Goal: Information Seeking & Learning: Learn about a topic

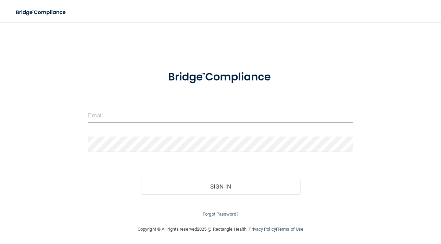
click at [130, 111] on input "email" at bounding box center [220, 115] width 265 height 15
type input "[EMAIL_ADDRESS][DOMAIN_NAME]"
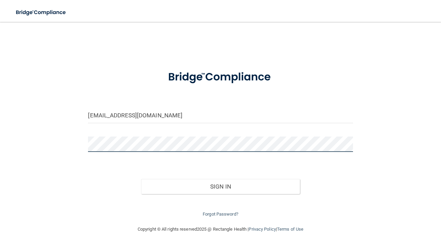
click at [141, 179] on button "Sign In" at bounding box center [220, 186] width 159 height 15
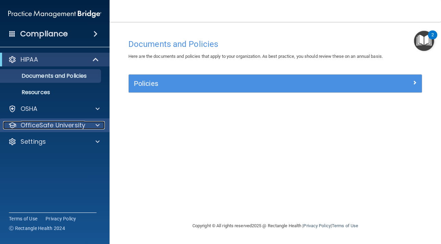
click at [66, 124] on p "OfficeSafe University" at bounding box center [53, 125] width 65 height 8
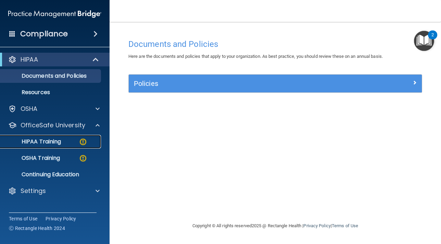
click at [59, 144] on p "HIPAA Training" at bounding box center [32, 141] width 57 height 7
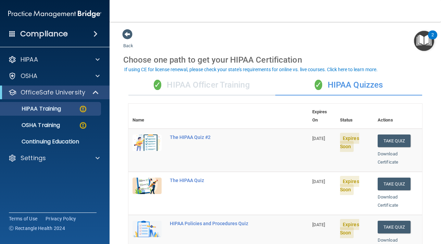
click at [203, 89] on div "✓ HIPAA Officer Training" at bounding box center [202, 85] width 147 height 21
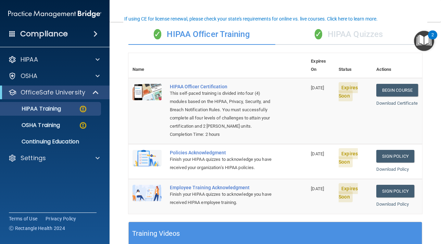
scroll to position [58, 0]
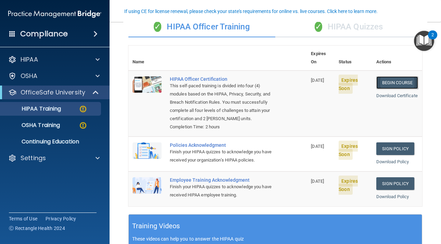
click at [407, 76] on link "Begin Course" at bounding box center [398, 82] width 42 height 13
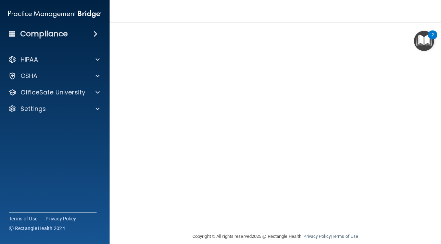
scroll to position [61, 0]
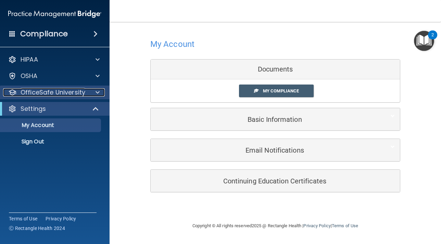
click at [90, 96] on div at bounding box center [96, 92] width 17 height 8
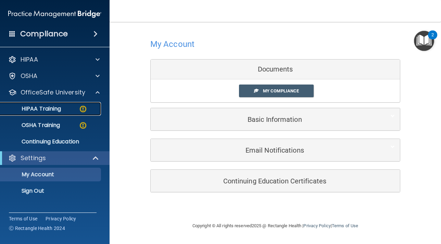
click at [63, 110] on div "HIPAA Training" at bounding box center [51, 109] width 94 height 7
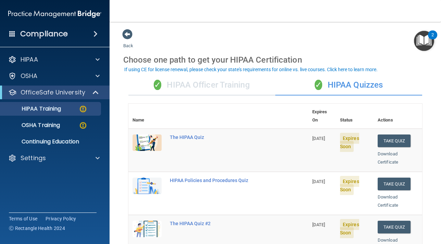
click at [181, 88] on div "✓ HIPAA Officer Training" at bounding box center [202, 85] width 147 height 21
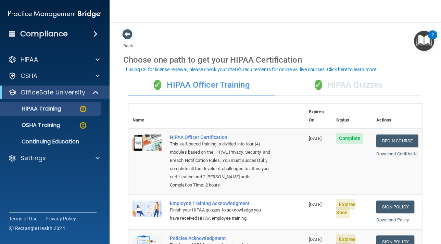
click at [347, 83] on div "✓ HIPAA Quizzes" at bounding box center [349, 85] width 147 height 21
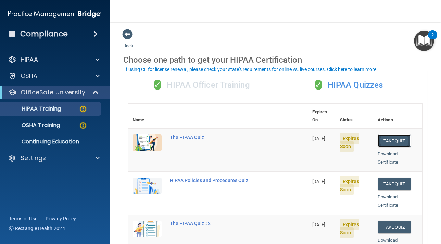
click at [390, 135] on button "Take Quiz" at bounding box center [394, 141] width 33 height 13
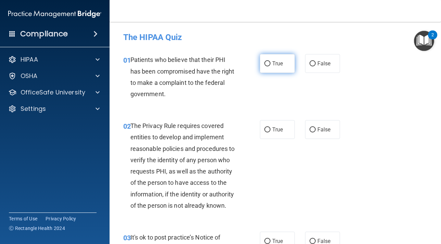
click at [268, 65] on input "True" at bounding box center [268, 63] width 6 height 5
radio input "true"
click at [268, 128] on input "True" at bounding box center [268, 130] width 6 height 5
radio input "true"
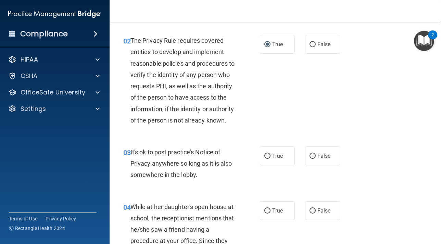
scroll to position [99, 0]
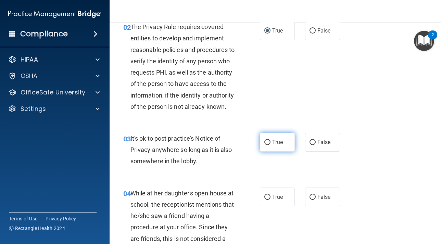
click at [267, 145] on input "True" at bounding box center [268, 142] width 6 height 5
radio input "true"
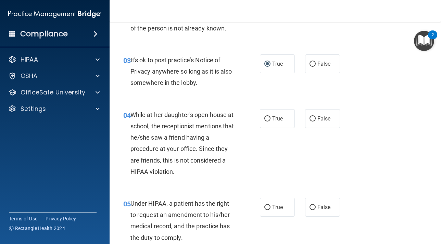
scroll to position [179, 0]
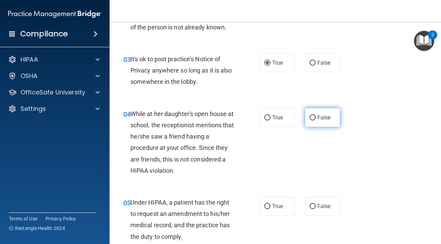
click at [314, 121] on input "False" at bounding box center [313, 118] width 6 height 5
radio input "true"
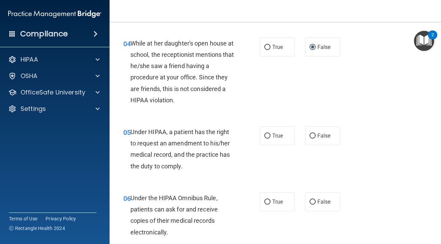
scroll to position [267, 0]
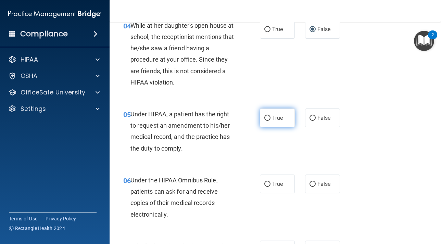
click at [266, 121] on input "True" at bounding box center [268, 118] width 6 height 5
radio input "true"
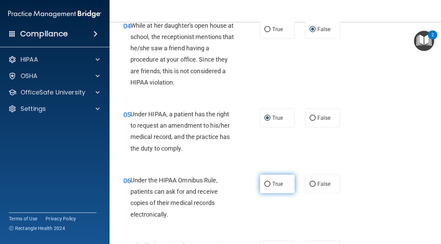
click at [267, 187] on input "True" at bounding box center [268, 184] width 6 height 5
radio input "true"
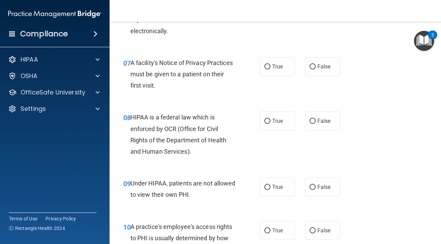
scroll to position [452, 0]
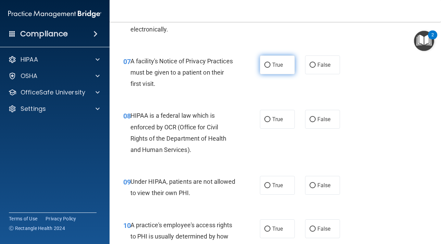
click at [267, 68] on input "True" at bounding box center [268, 65] width 6 height 5
radio input "true"
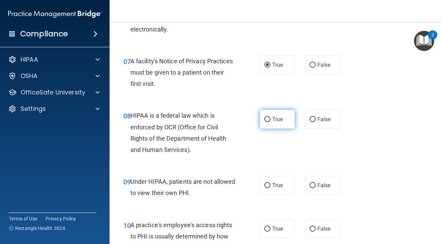
click at [269, 122] on input "True" at bounding box center [268, 119] width 6 height 5
radio input "true"
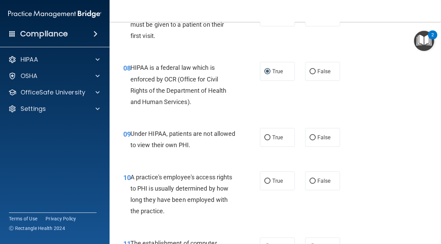
scroll to position [504, 0]
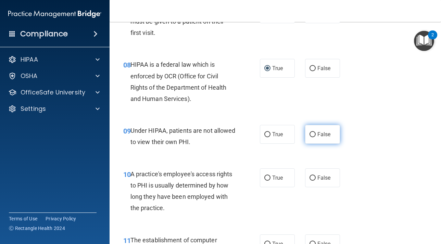
click at [315, 137] on input "False" at bounding box center [313, 134] width 6 height 5
radio input "true"
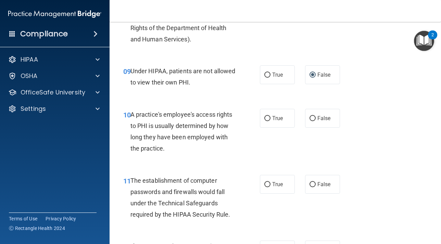
scroll to position [563, 0]
click at [313, 121] on input "False" at bounding box center [313, 118] width 6 height 5
radio input "true"
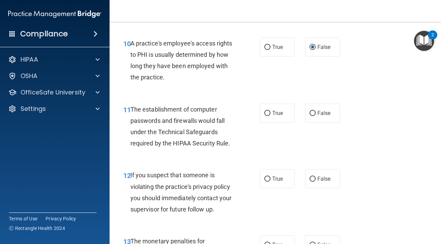
scroll to position [636, 0]
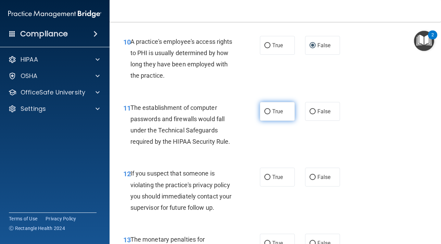
click at [268, 114] on input "True" at bounding box center [268, 111] width 6 height 5
radio input "true"
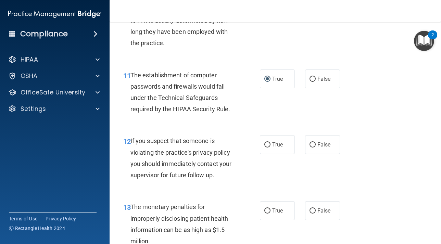
scroll to position [677, 0]
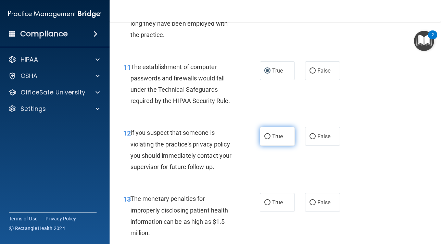
click at [268, 140] on input "True" at bounding box center [268, 136] width 6 height 5
radio input "true"
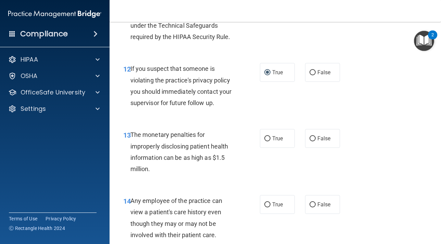
scroll to position [744, 0]
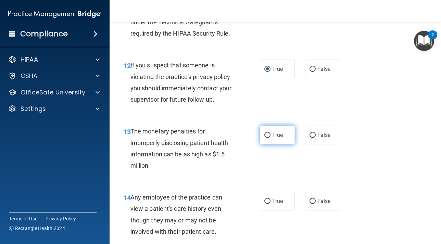
click at [268, 138] on input "True" at bounding box center [268, 135] width 6 height 5
radio input "true"
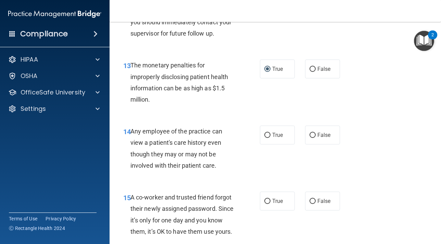
scroll to position [811, 0]
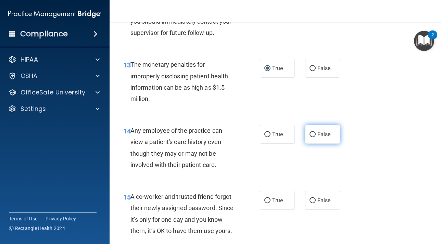
click at [312, 137] on input "False" at bounding box center [313, 134] width 6 height 5
radio input "true"
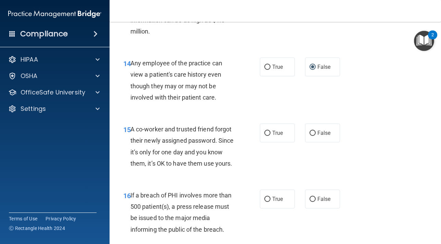
scroll to position [880, 0]
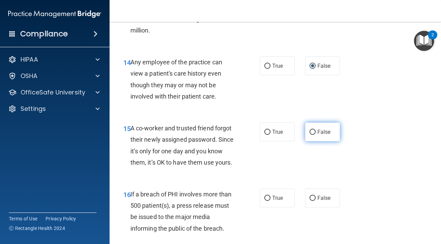
click at [312, 135] on input "False" at bounding box center [313, 132] width 6 height 5
radio input "true"
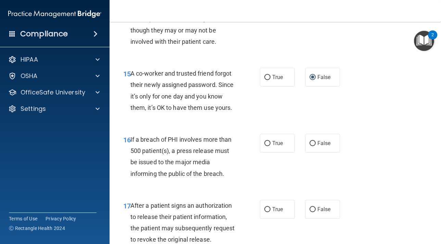
scroll to position [941, 0]
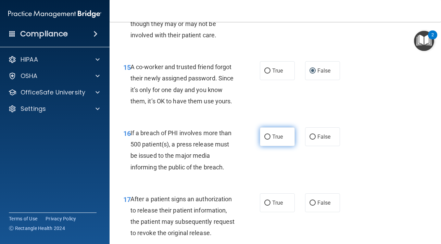
click at [268, 140] on input "True" at bounding box center [268, 137] width 6 height 5
radio input "true"
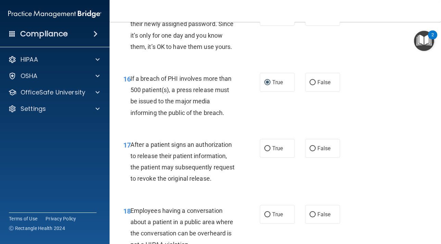
scroll to position [1006, 0]
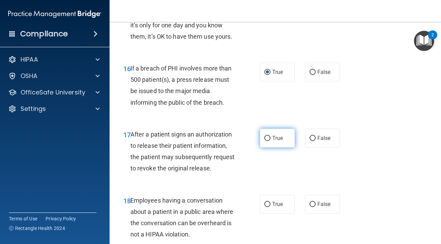
click at [266, 141] on input "True" at bounding box center [268, 138] width 6 height 5
radio input "true"
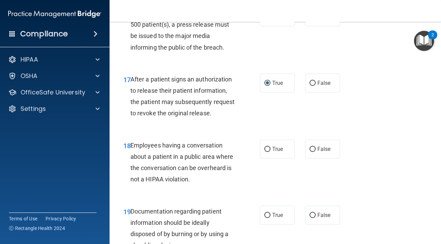
scroll to position [1062, 0]
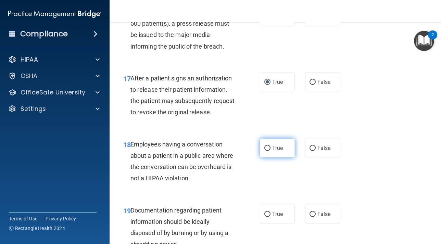
click at [268, 151] on input "True" at bounding box center [268, 148] width 6 height 5
radio input "true"
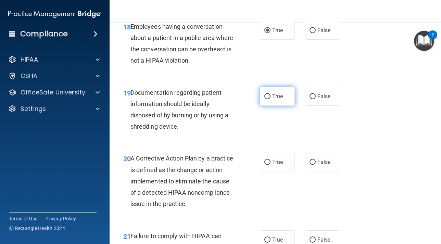
scroll to position [1176, 0]
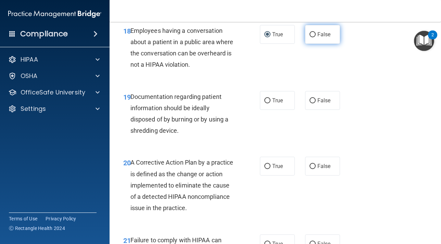
click at [312, 37] on input "False" at bounding box center [313, 34] width 6 height 5
radio input "true"
radio input "false"
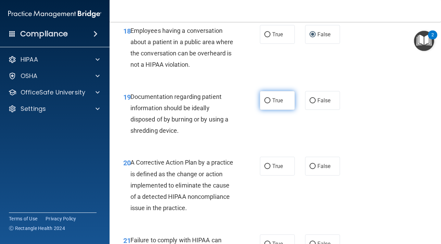
click at [269, 104] on input "True" at bounding box center [268, 100] width 6 height 5
radio input "true"
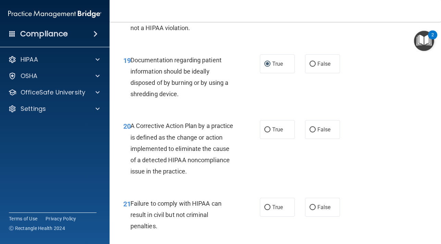
scroll to position [1214, 0]
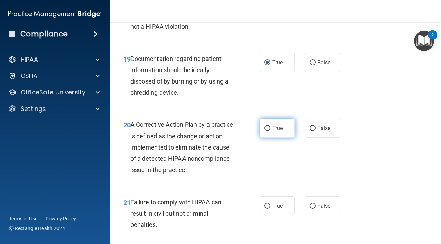
click at [268, 131] on input "True" at bounding box center [268, 128] width 6 height 5
radio input "true"
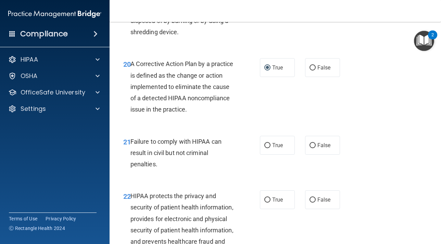
scroll to position [1276, 0]
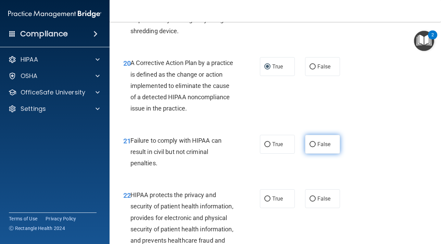
click at [313, 147] on input "False" at bounding box center [313, 144] width 6 height 5
radio input "true"
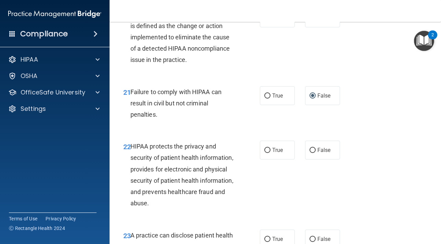
scroll to position [1336, 0]
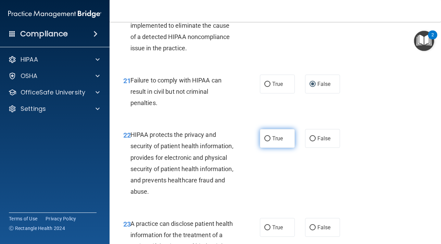
click at [268, 142] on input "True" at bounding box center [268, 138] width 6 height 5
radio input "true"
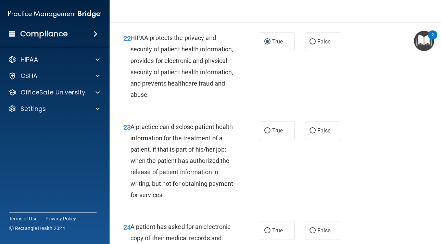
scroll to position [1438, 0]
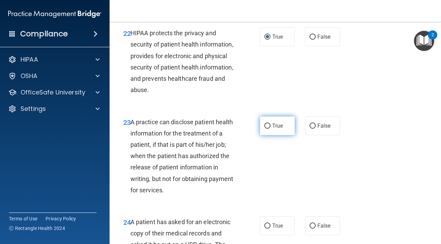
click at [269, 129] on input "True" at bounding box center [268, 126] width 6 height 5
radio input "true"
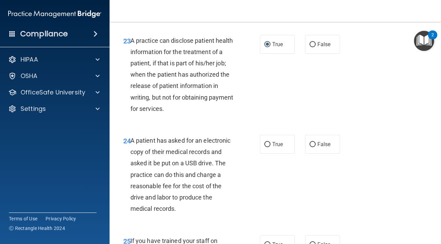
scroll to position [1521, 0]
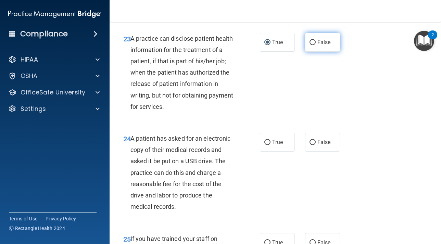
click at [314, 45] on input "False" at bounding box center [313, 42] width 6 height 5
radio input "true"
radio input "false"
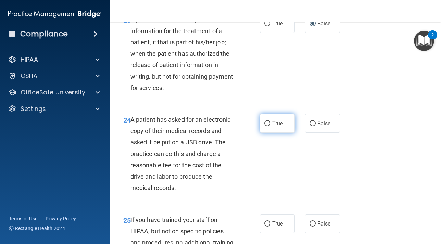
click at [267, 126] on input "True" at bounding box center [268, 123] width 6 height 5
radio input "true"
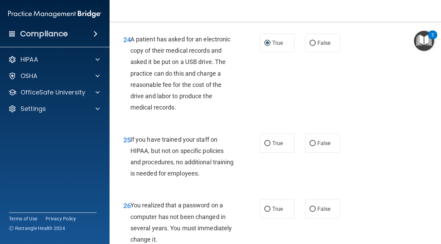
scroll to position [1623, 0]
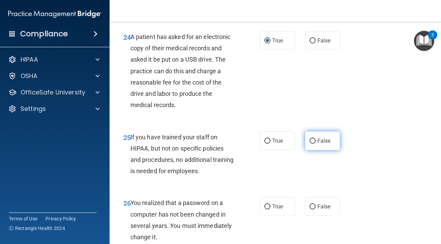
click at [312, 144] on input "False" at bounding box center [313, 141] width 6 height 5
radio input "true"
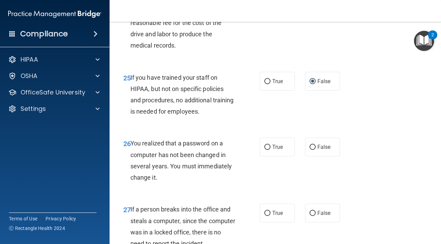
scroll to position [1684, 0]
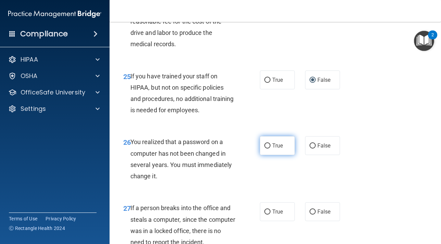
click at [268, 149] on input "True" at bounding box center [268, 146] width 6 height 5
radio input "true"
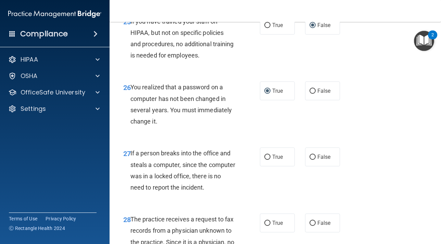
scroll to position [1748, 0]
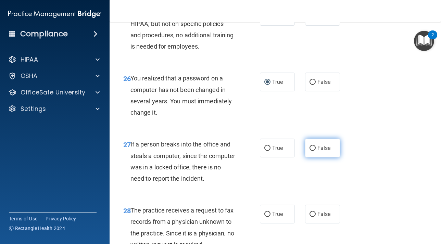
click at [314, 151] on input "False" at bounding box center [313, 148] width 6 height 5
radio input "true"
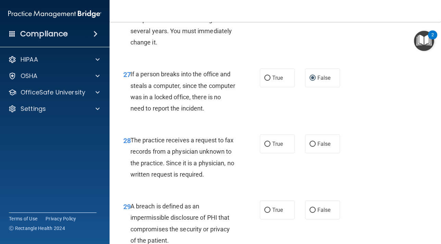
scroll to position [1820, 0]
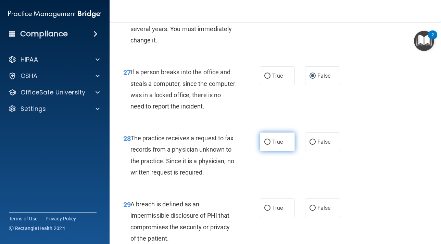
click at [269, 145] on input "True" at bounding box center [268, 142] width 6 height 5
radio input "true"
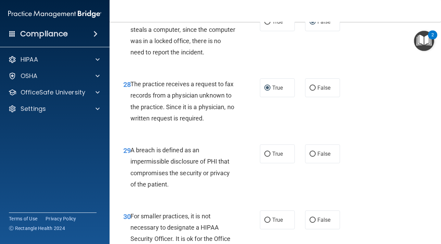
scroll to position [1878, 0]
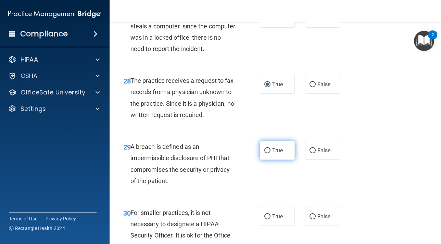
click at [269, 154] on input "True" at bounding box center [268, 150] width 6 height 5
radio input "true"
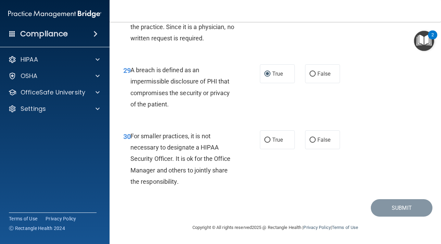
scroll to position [1978, 0]
click at [311, 141] on input "False" at bounding box center [313, 140] width 6 height 5
radio input "true"
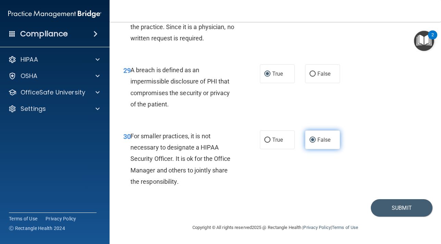
click at [313, 139] on input "False" at bounding box center [313, 140] width 6 height 5
click at [384, 211] on button "Submit" at bounding box center [402, 207] width 62 height 17
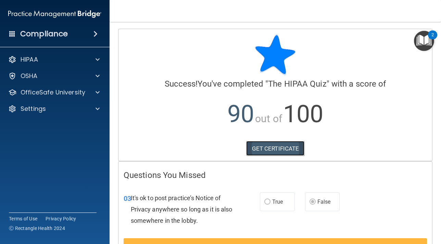
click at [285, 149] on link "GET CERTIFICATE" at bounding box center [275, 148] width 59 height 15
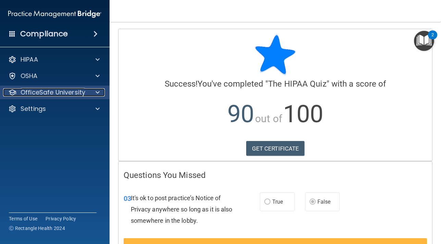
click at [58, 88] on p "OfficeSafe University" at bounding box center [53, 92] width 65 height 8
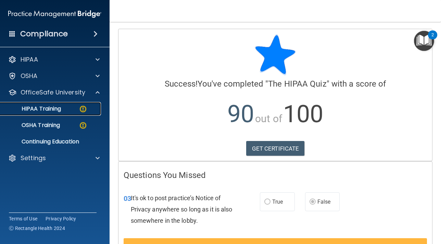
click at [70, 109] on div "HIPAA Training" at bounding box center [51, 109] width 94 height 7
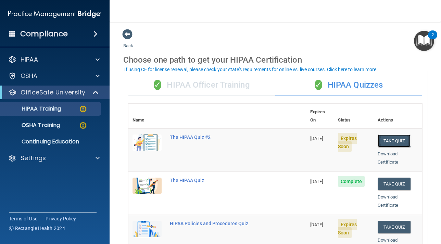
click at [400, 135] on button "Take Quiz" at bounding box center [394, 141] width 33 height 13
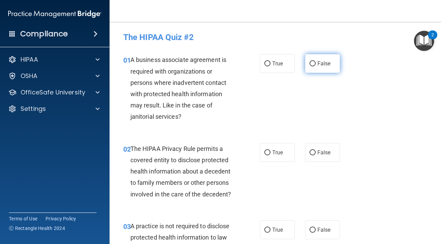
click at [313, 63] on input "False" at bounding box center [313, 63] width 6 height 5
radio input "true"
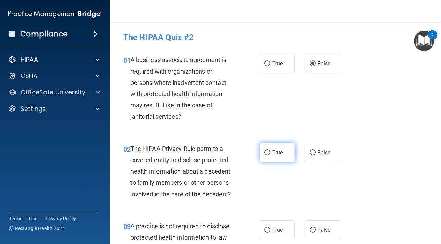
click at [267, 153] on input "True" at bounding box center [268, 152] width 6 height 5
radio input "true"
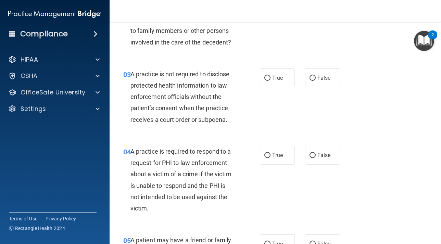
scroll to position [153, 0]
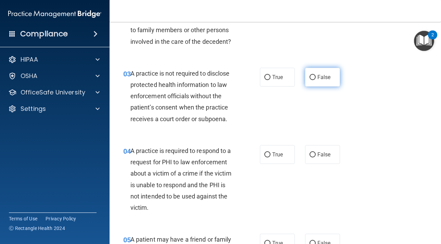
click at [314, 78] on input "False" at bounding box center [313, 77] width 6 height 5
radio input "true"
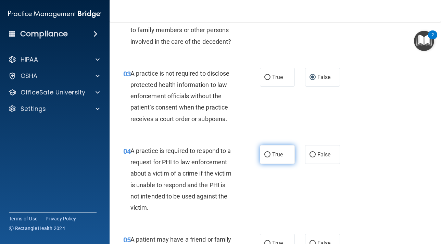
click at [267, 154] on input "True" at bounding box center [268, 155] width 6 height 5
radio input "true"
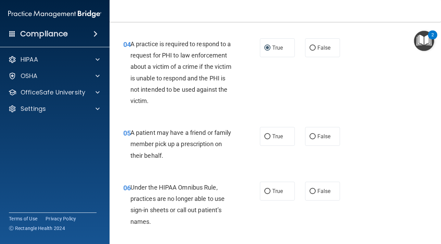
scroll to position [264, 0]
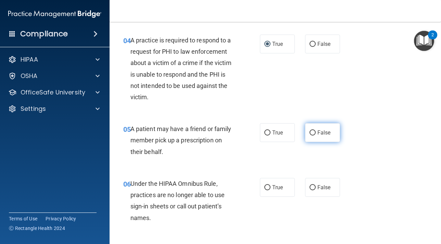
click at [312, 133] on input "False" at bounding box center [313, 133] width 6 height 5
radio input "true"
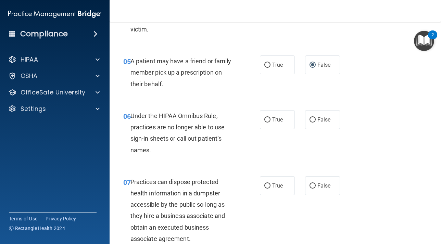
scroll to position [332, 0]
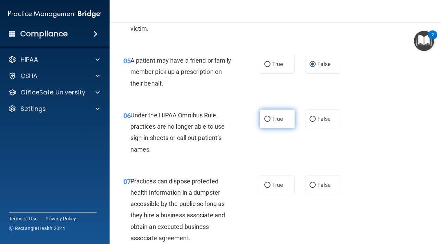
click at [268, 119] on input "True" at bounding box center [268, 119] width 6 height 5
radio input "true"
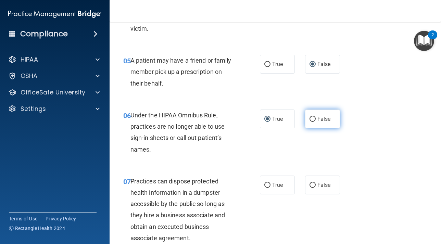
click at [317, 120] on label "False" at bounding box center [322, 119] width 35 height 19
click at [316, 120] on input "False" at bounding box center [313, 119] width 6 height 5
radio input "true"
radio input "false"
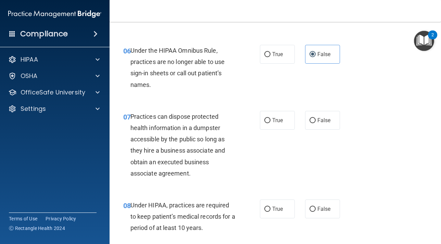
scroll to position [397, 0]
click at [313, 119] on input "False" at bounding box center [313, 120] width 6 height 5
radio input "true"
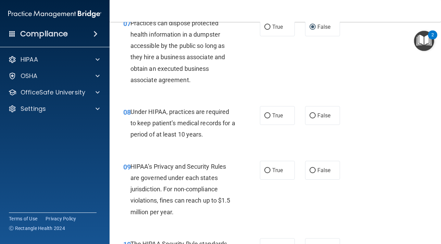
scroll to position [500, 0]
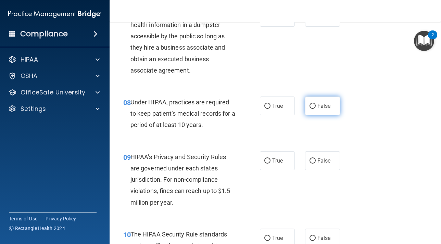
click at [313, 106] on input "False" at bounding box center [313, 106] width 6 height 5
radio input "true"
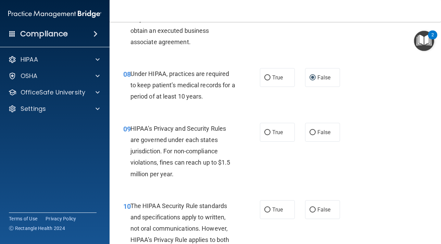
scroll to position [532, 0]
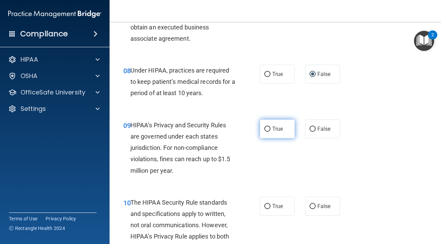
click at [268, 129] on input "True" at bounding box center [268, 129] width 6 height 5
radio input "true"
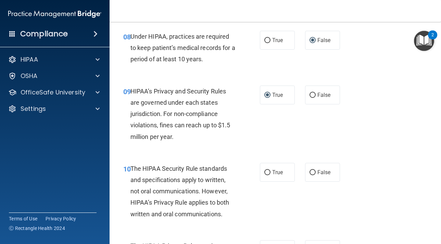
scroll to position [576, 0]
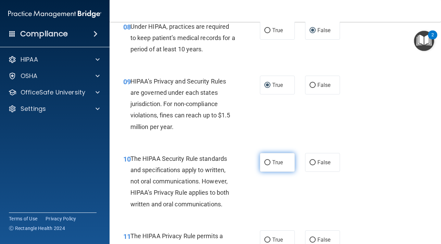
click at [267, 162] on input "True" at bounding box center [268, 162] width 6 height 5
radio input "true"
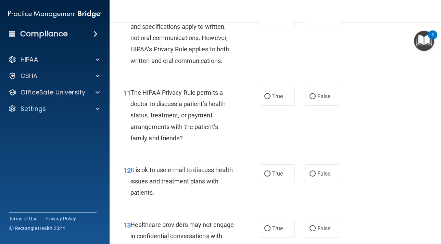
scroll to position [720, 0]
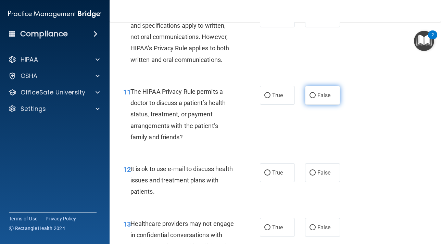
click at [314, 95] on input "False" at bounding box center [313, 95] width 6 height 5
radio input "true"
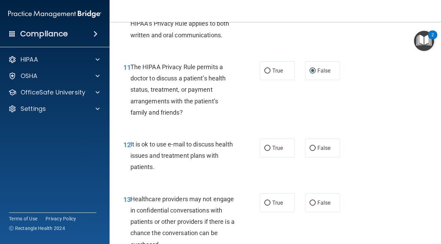
scroll to position [752, 0]
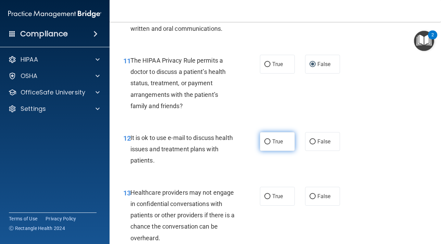
click at [268, 142] on input "True" at bounding box center [268, 142] width 6 height 5
radio input "true"
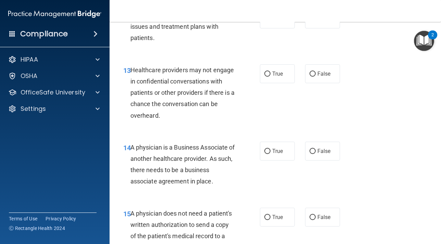
scroll to position [879, 0]
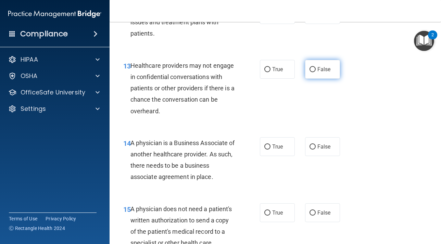
click at [313, 70] on input "False" at bounding box center [313, 69] width 6 height 5
radio input "true"
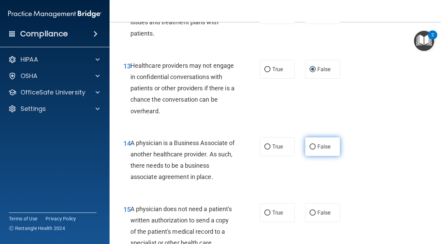
click at [313, 146] on input "False" at bounding box center [313, 147] width 6 height 5
radio input "true"
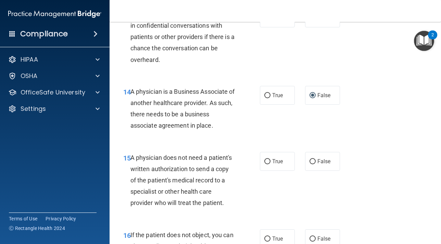
scroll to position [931, 0]
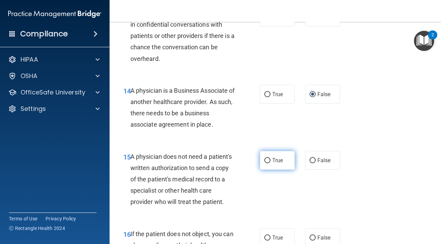
click at [267, 161] on input "True" at bounding box center [268, 160] width 6 height 5
radio input "true"
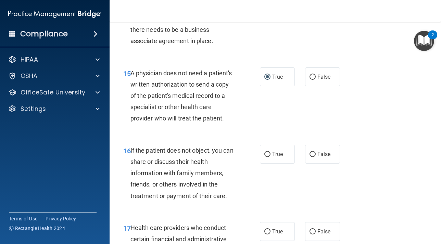
scroll to position [1015, 0]
click at [314, 154] on input "False" at bounding box center [313, 154] width 6 height 5
radio input "true"
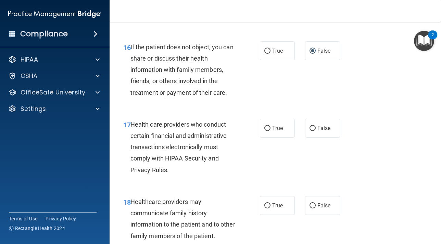
scroll to position [1121, 0]
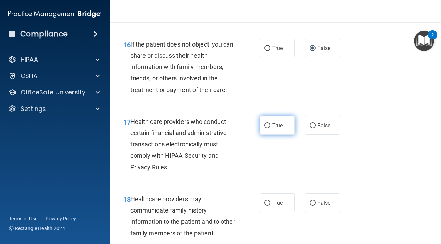
click at [267, 126] on input "True" at bounding box center [268, 125] width 6 height 5
radio input "true"
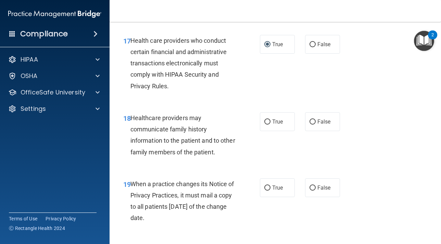
scroll to position [1203, 0]
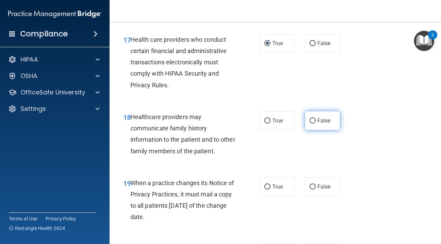
click at [313, 121] on input "False" at bounding box center [313, 121] width 6 height 5
radio input "true"
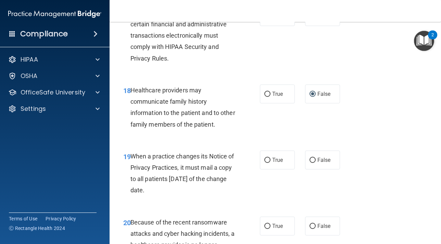
scroll to position [1233, 0]
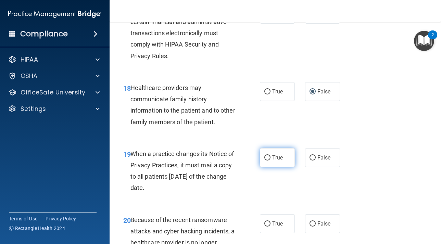
click at [267, 158] on input "True" at bounding box center [268, 158] width 6 height 5
radio input "true"
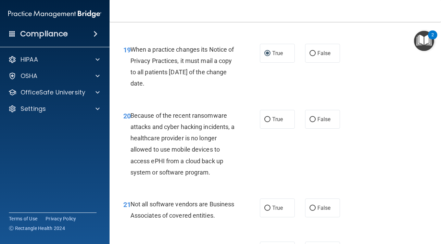
scroll to position [1343, 0]
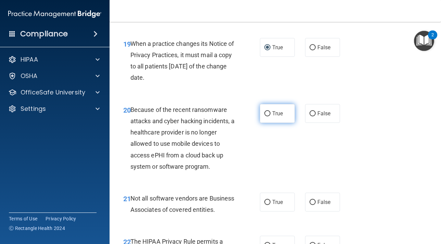
click at [269, 112] on input "True" at bounding box center [268, 113] width 6 height 5
radio input "true"
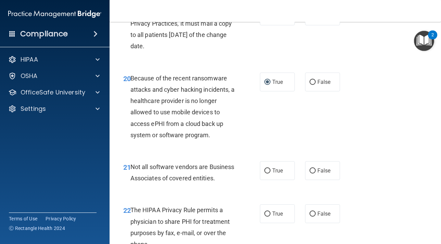
scroll to position [1382, 0]
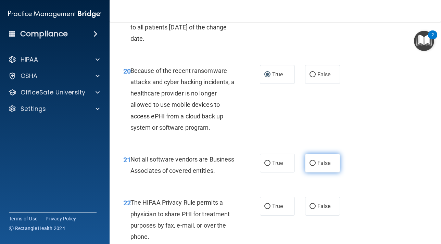
click at [312, 163] on input "False" at bounding box center [313, 163] width 6 height 5
radio input "true"
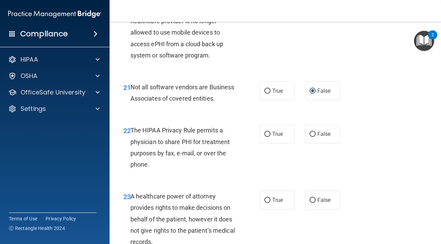
scroll to position [1456, 0]
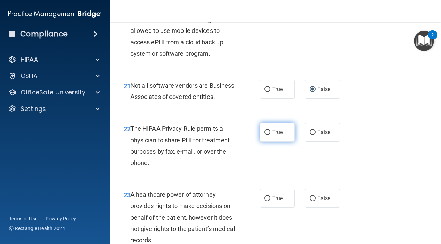
click at [267, 134] on input "True" at bounding box center [268, 132] width 6 height 5
radio input "true"
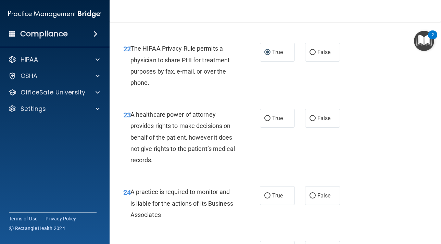
scroll to position [1542, 0]
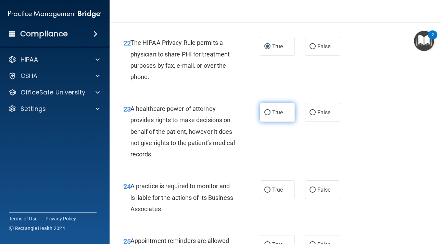
click at [268, 113] on input "True" at bounding box center [268, 112] width 6 height 5
radio input "true"
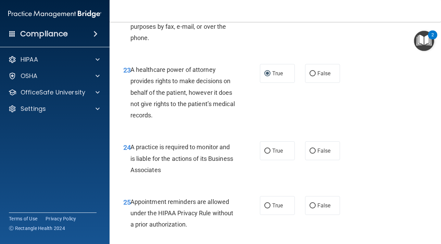
scroll to position [1584, 0]
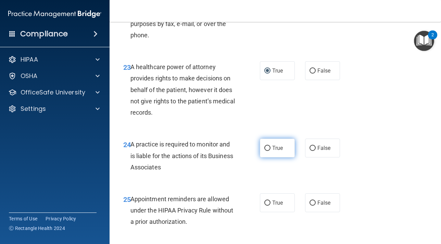
click at [269, 147] on input "True" at bounding box center [268, 148] width 6 height 5
radio input "true"
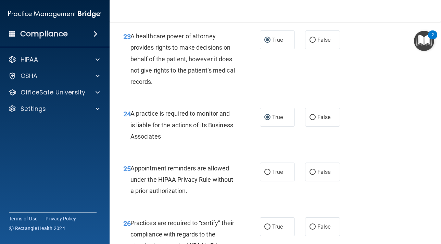
scroll to position [1624, 0]
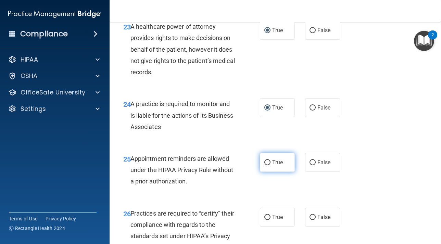
click at [268, 163] on input "True" at bounding box center [268, 162] width 6 height 5
radio input "true"
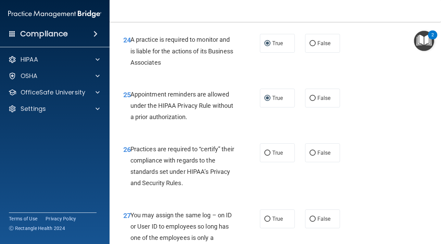
scroll to position [1689, 0]
click at [267, 153] on input "True" at bounding box center [268, 152] width 6 height 5
radio input "true"
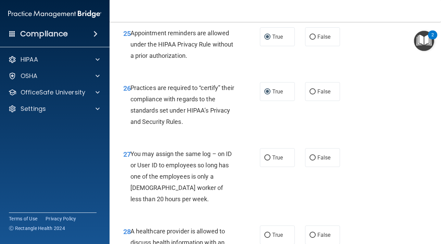
scroll to position [1751, 0]
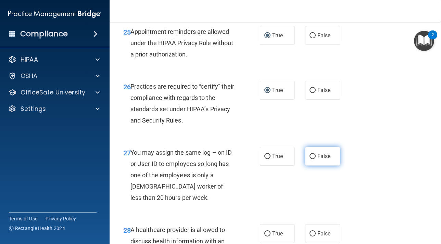
click at [314, 155] on input "False" at bounding box center [313, 156] width 6 height 5
radio input "true"
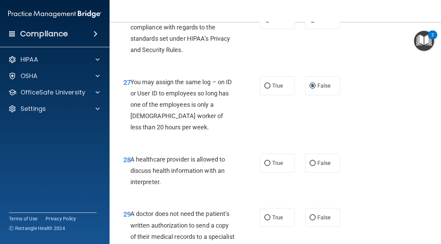
scroll to position [1826, 0]
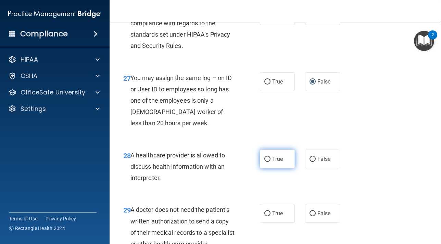
click at [270, 158] on input "True" at bounding box center [268, 159] width 6 height 5
radio input "true"
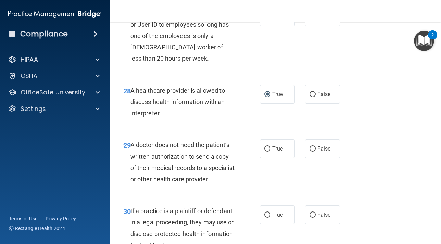
scroll to position [1906, 0]
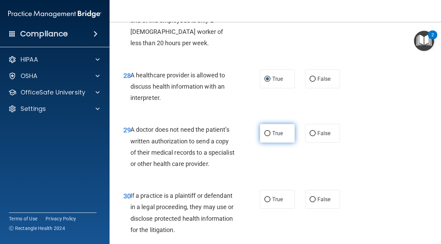
click at [267, 133] on input "True" at bounding box center [268, 133] width 6 height 5
radio input "true"
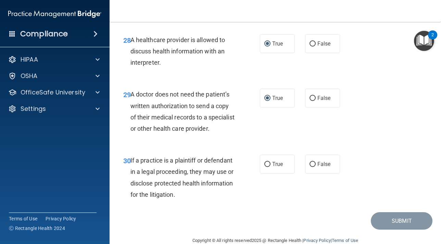
scroll to position [1948, 0]
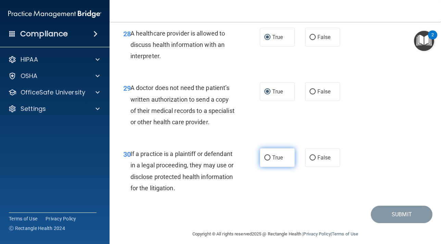
click at [269, 161] on input "True" at bounding box center [268, 158] width 6 height 5
radio input "true"
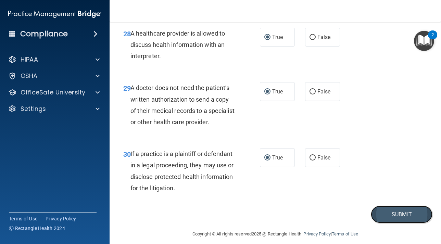
click at [403, 223] on button "Submit" at bounding box center [402, 214] width 62 height 17
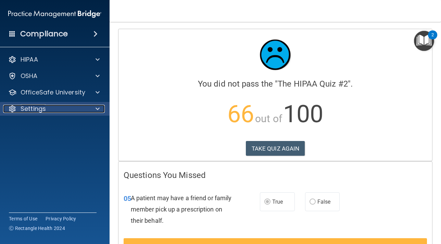
click at [53, 107] on div "Settings" at bounding box center [45, 109] width 85 height 8
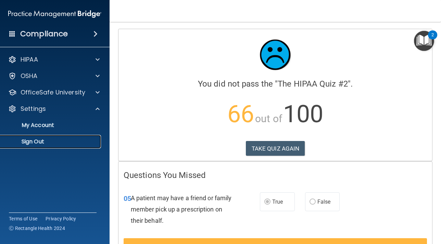
click at [35, 144] on p "Sign Out" at bounding box center [51, 141] width 94 height 7
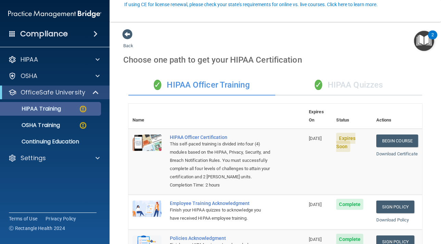
scroll to position [65, 0]
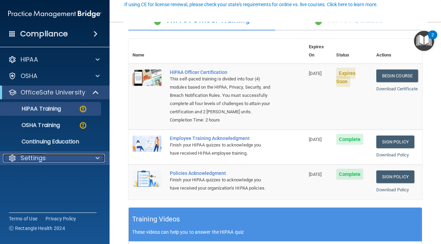
click at [38, 157] on p "Settings" at bounding box center [33, 158] width 25 height 8
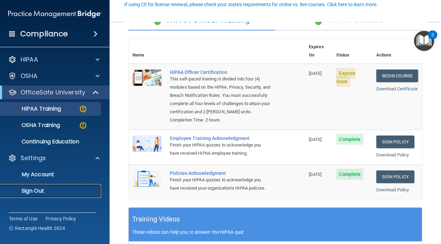
click at [35, 193] on p "Sign Out" at bounding box center [51, 191] width 94 height 7
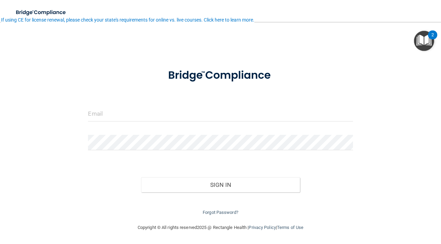
scroll to position [2, 0]
